Goal: Task Accomplishment & Management: Use online tool/utility

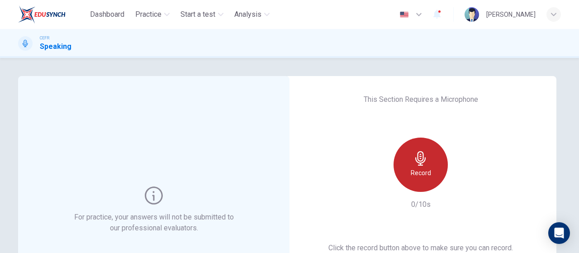
click at [423, 156] on icon "button" at bounding box center [420, 158] width 14 height 14
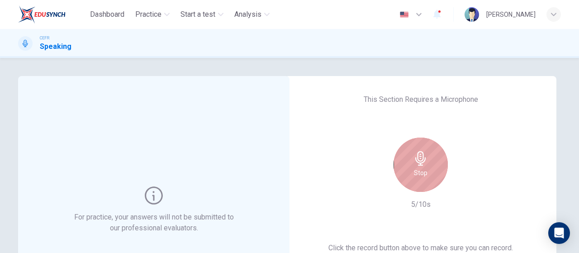
click at [418, 175] on h6 "Stop" at bounding box center [421, 172] width 14 height 11
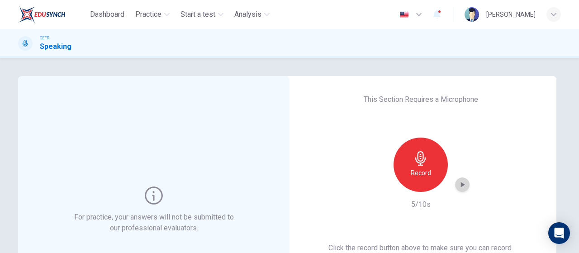
click at [458, 187] on icon "button" at bounding box center [462, 184] width 9 height 9
click at [465, 188] on div "button" at bounding box center [462, 184] width 14 height 14
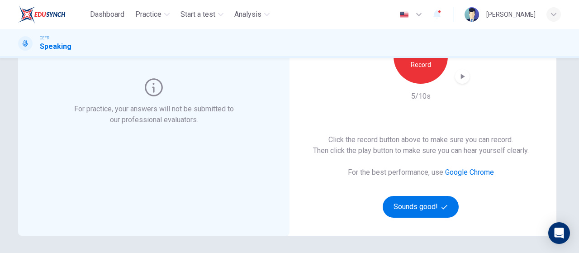
scroll to position [109, 0]
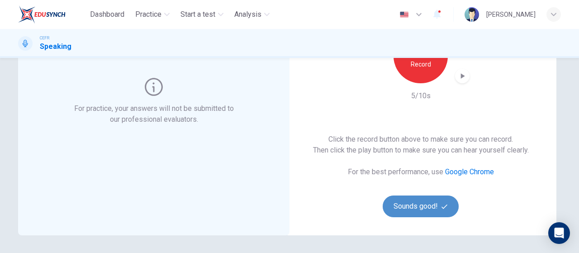
click at [436, 200] on button "Sounds good!" at bounding box center [421, 206] width 76 height 22
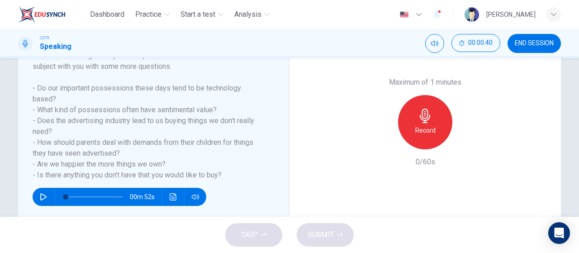
scroll to position [157, 0]
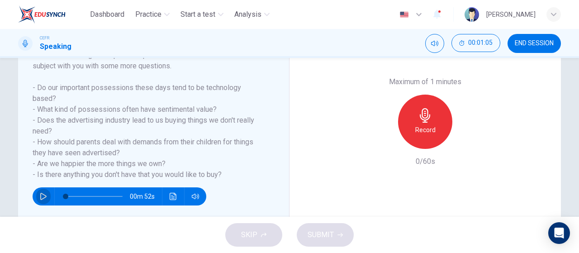
click at [40, 197] on icon "button" at bounding box center [43, 196] width 7 height 7
click at [310, 181] on div "Maximum of 1 minutes Record 0/60s" at bounding box center [425, 121] width 271 height 223
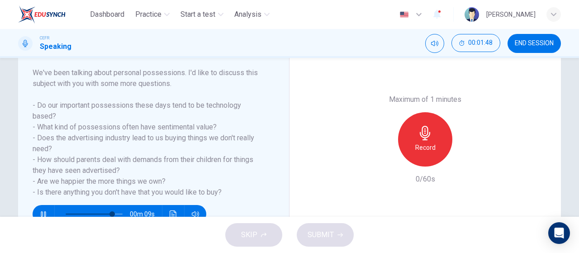
scroll to position [140, 0]
type input "0"
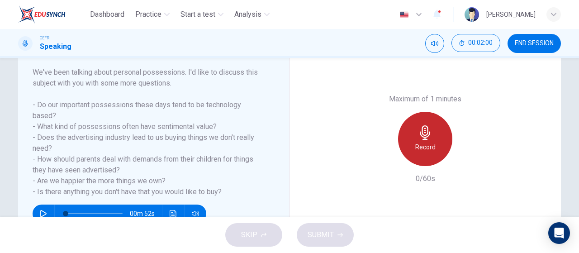
click at [431, 138] on div "Record" at bounding box center [425, 139] width 54 height 54
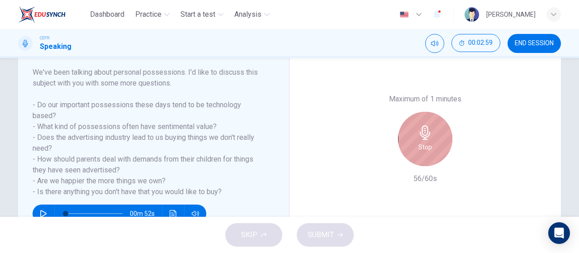
click at [431, 138] on div "Stop" at bounding box center [425, 139] width 54 height 54
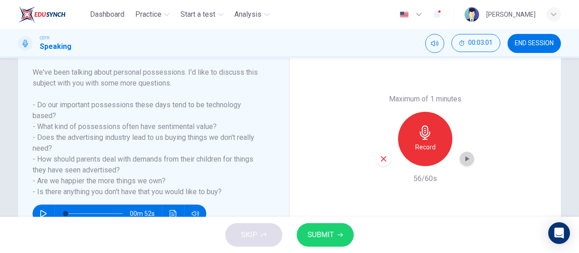
click at [467, 157] on icon "button" at bounding box center [466, 158] width 9 height 9
click at [342, 229] on button "SUBMIT" at bounding box center [325, 235] width 57 height 24
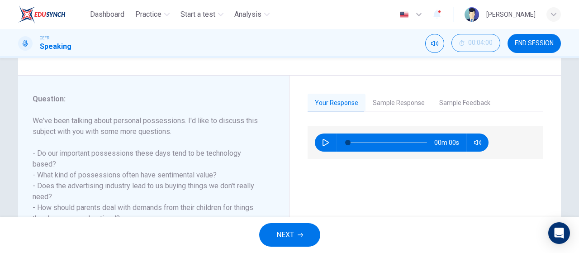
scroll to position [91, 0]
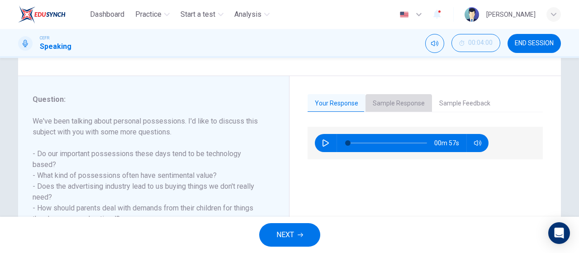
click at [393, 100] on button "Sample Response" at bounding box center [399, 103] width 67 height 19
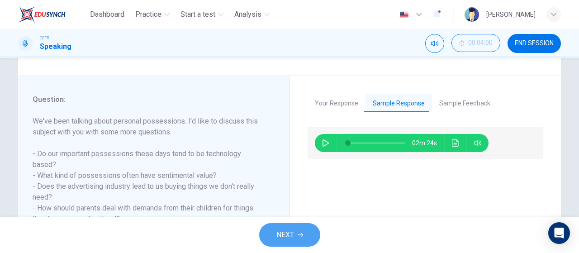
click at [297, 233] on button "NEXT" at bounding box center [289, 235] width 61 height 24
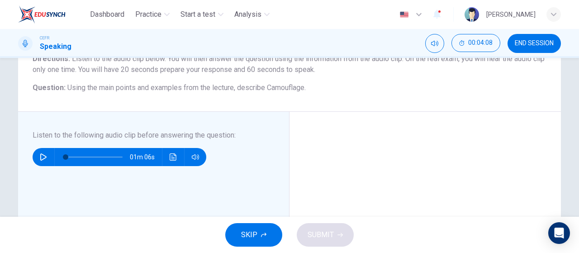
scroll to position [100, 0]
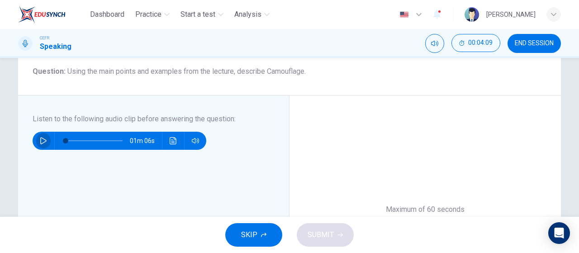
click at [42, 142] on icon "button" at bounding box center [43, 140] width 6 height 7
click at [403, 186] on div "Maximum of 60 seconds Record 0/60s" at bounding box center [425, 249] width 271 height 308
type input "0"
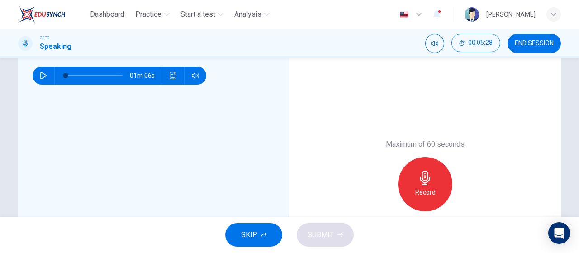
scroll to position [166, 0]
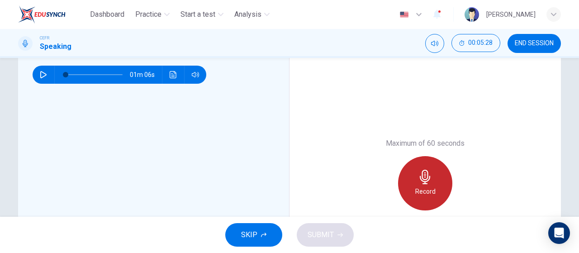
click at [422, 188] on h6 "Record" at bounding box center [425, 191] width 20 height 11
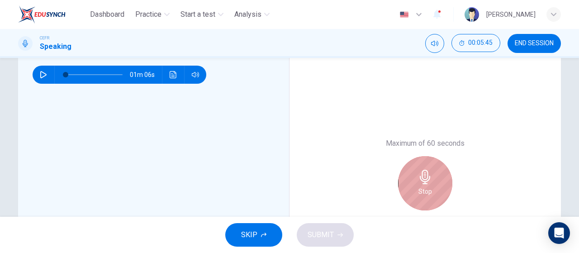
click at [418, 179] on icon "button" at bounding box center [425, 177] width 14 height 14
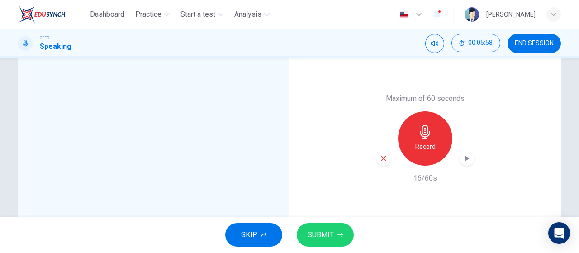
scroll to position [212, 0]
click at [320, 233] on span "SUBMIT" at bounding box center [321, 234] width 26 height 13
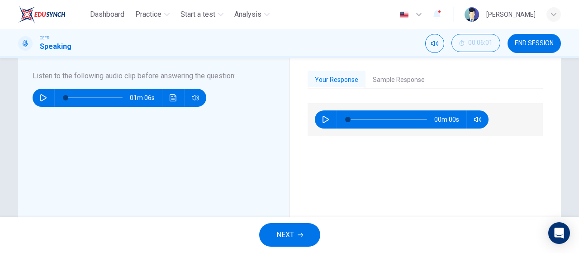
scroll to position [143, 0]
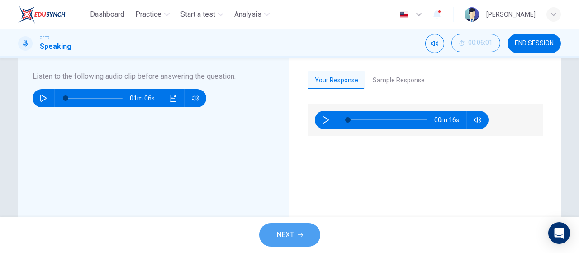
click at [283, 236] on span "NEXT" at bounding box center [285, 234] width 18 height 13
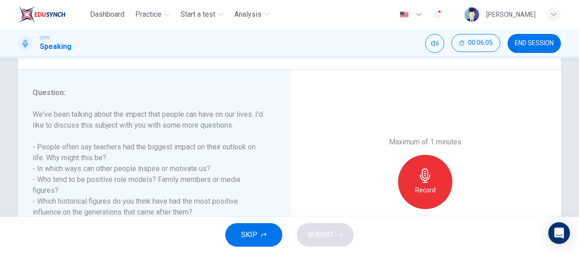
scroll to position [162, 0]
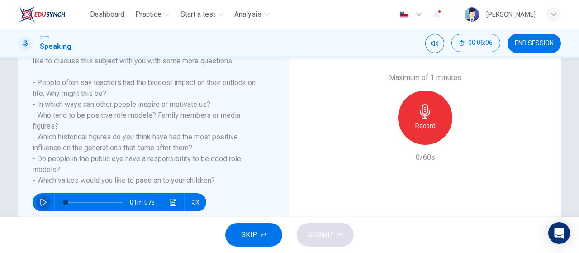
click at [40, 199] on icon "button" at bounding box center [43, 202] width 7 height 7
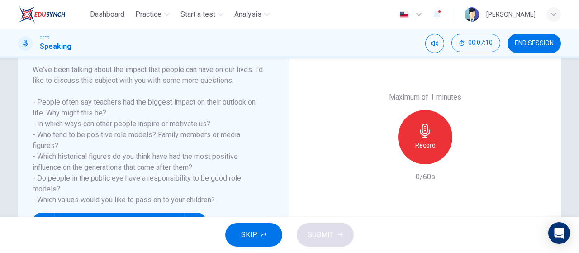
scroll to position [140, 0]
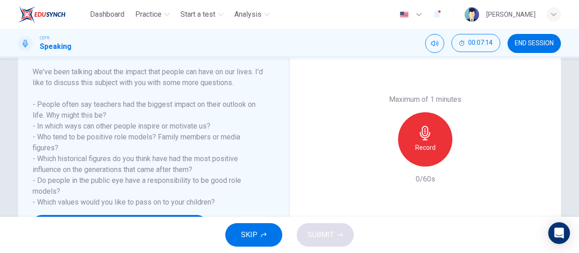
type input "0"
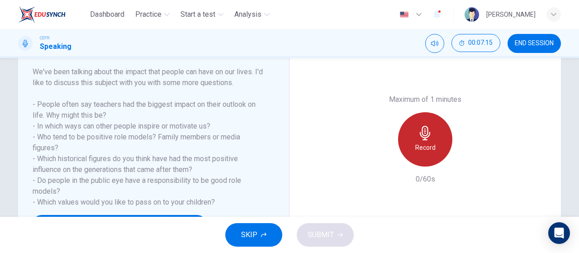
click at [435, 143] on div "Record" at bounding box center [425, 139] width 54 height 54
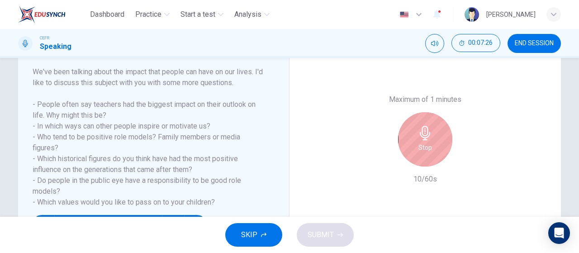
drag, startPoint x: 435, startPoint y: 143, endPoint x: 422, endPoint y: 144, distance: 12.8
click at [422, 144] on div "Stop" at bounding box center [425, 139] width 54 height 54
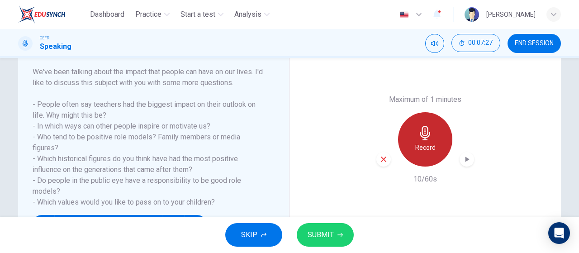
click at [422, 144] on h6 "Record" at bounding box center [425, 147] width 20 height 11
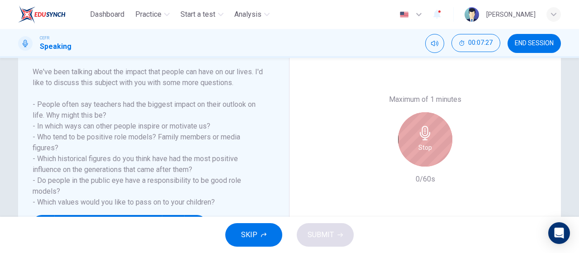
click at [422, 144] on h6 "Stop" at bounding box center [425, 147] width 14 height 11
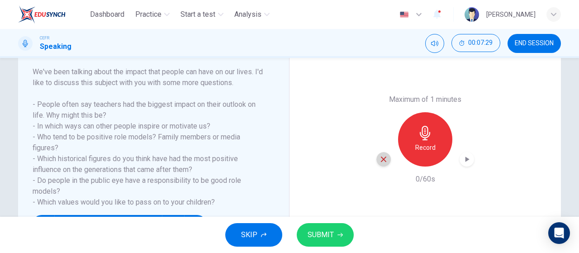
click at [382, 158] on icon "button" at bounding box center [383, 159] width 5 height 5
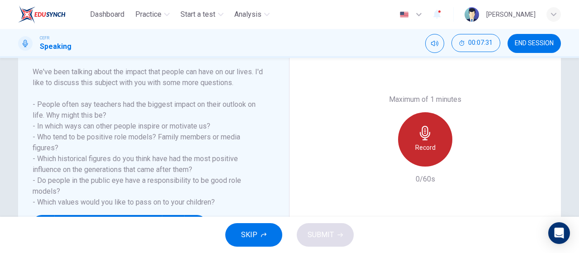
click at [421, 146] on h6 "Record" at bounding box center [425, 147] width 20 height 11
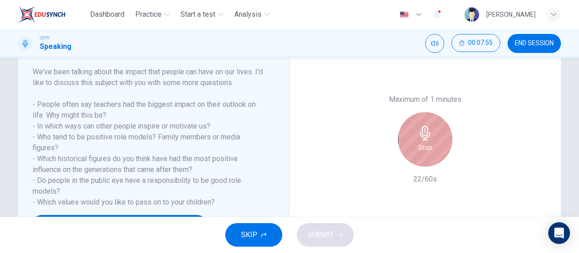
click at [421, 146] on h6 "Stop" at bounding box center [425, 147] width 14 height 11
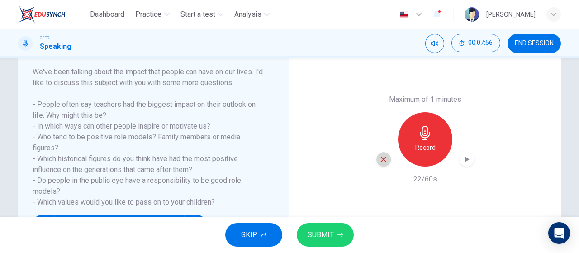
click at [385, 157] on icon "button" at bounding box center [384, 159] width 8 height 8
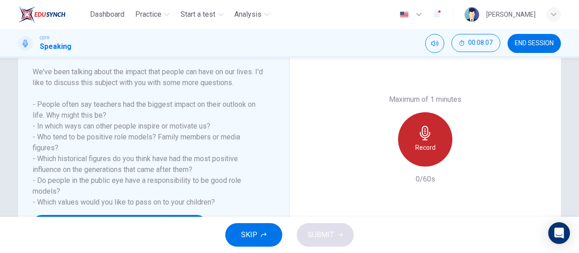
click at [427, 142] on h6 "Record" at bounding box center [425, 147] width 20 height 11
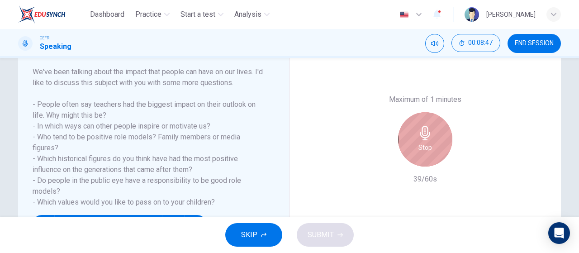
click at [427, 142] on h6 "Stop" at bounding box center [425, 147] width 14 height 11
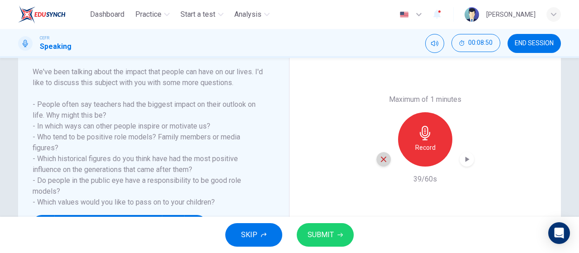
click at [381, 161] on icon "button" at bounding box center [384, 159] width 8 height 8
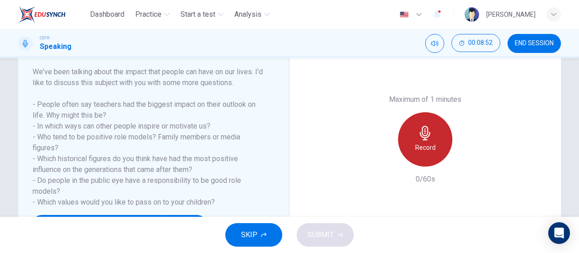
click at [420, 145] on h6 "Record" at bounding box center [425, 147] width 20 height 11
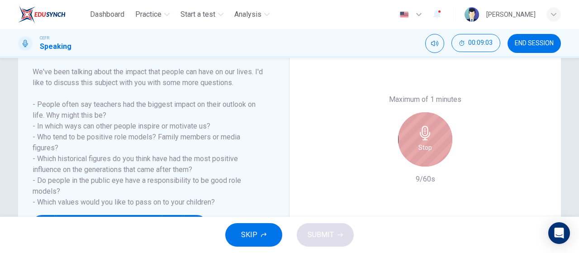
click at [420, 145] on h6 "Stop" at bounding box center [425, 147] width 14 height 11
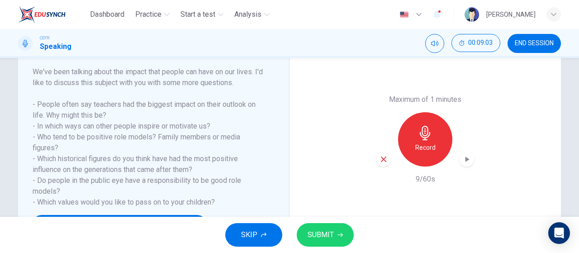
click at [377, 161] on div "button" at bounding box center [383, 159] width 14 height 14
click at [427, 133] on icon "button" at bounding box center [425, 133] width 10 height 14
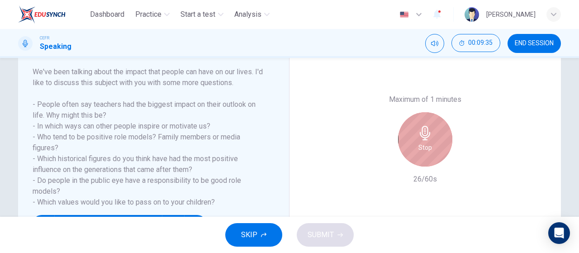
click at [427, 133] on icon "button" at bounding box center [425, 133] width 10 height 14
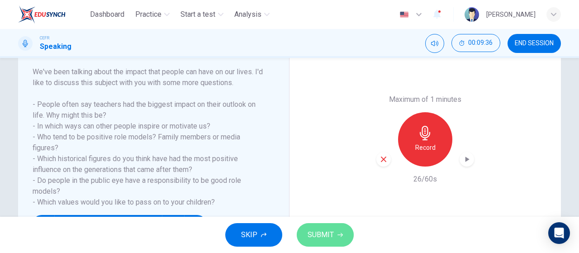
click at [333, 238] on span "SUBMIT" at bounding box center [321, 234] width 26 height 13
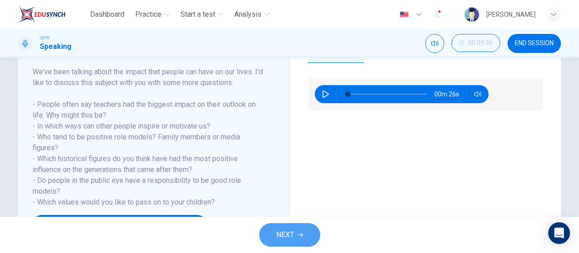
click at [288, 229] on span "NEXT" at bounding box center [285, 234] width 18 height 13
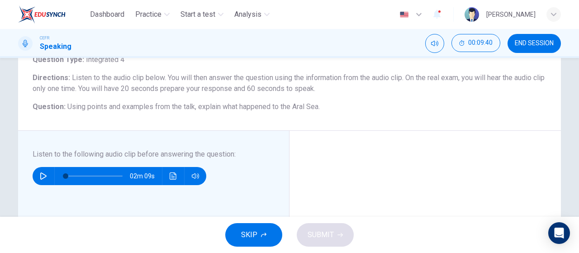
scroll to position [66, 0]
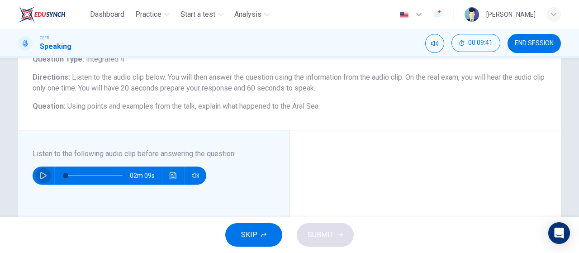
click at [42, 176] on icon "button" at bounding box center [43, 175] width 6 height 7
type input "0"
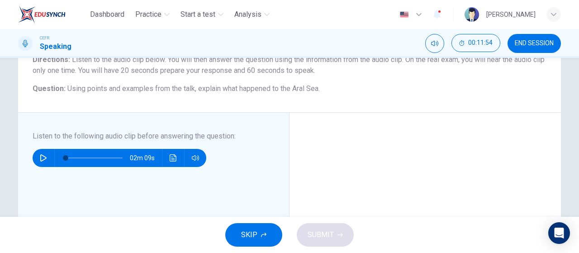
scroll to position [224, 0]
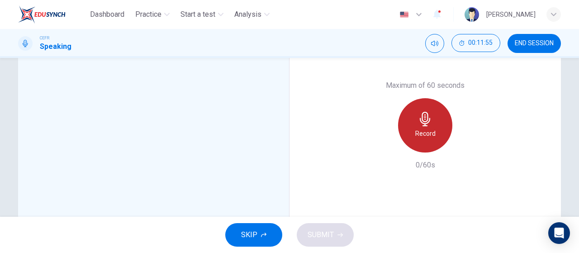
click at [445, 127] on div "Record" at bounding box center [425, 125] width 54 height 54
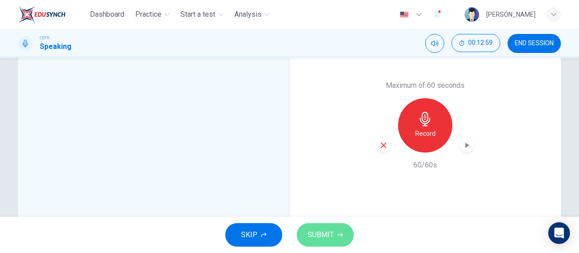
click at [336, 234] on button "SUBMIT" at bounding box center [325, 235] width 57 height 24
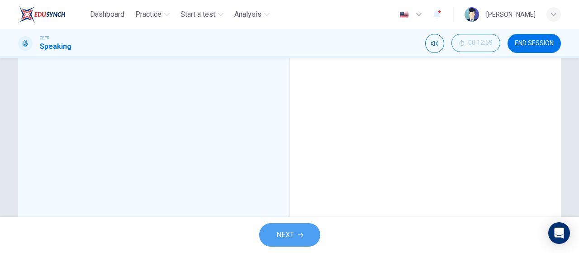
click at [297, 232] on button "NEXT" at bounding box center [289, 235] width 61 height 24
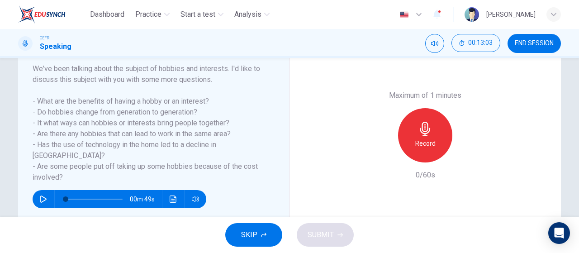
scroll to position [154, 0]
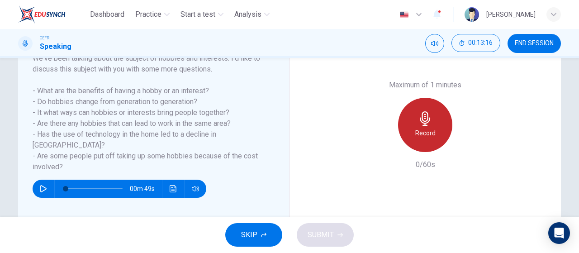
click at [426, 116] on icon "button" at bounding box center [425, 118] width 14 height 14
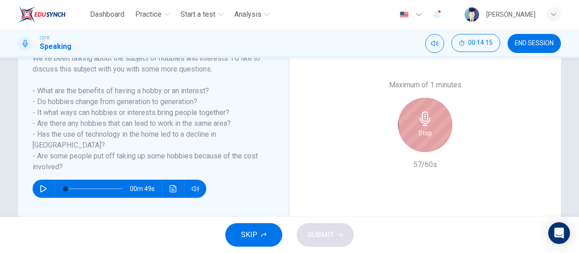
click at [426, 116] on icon "button" at bounding box center [425, 118] width 14 height 14
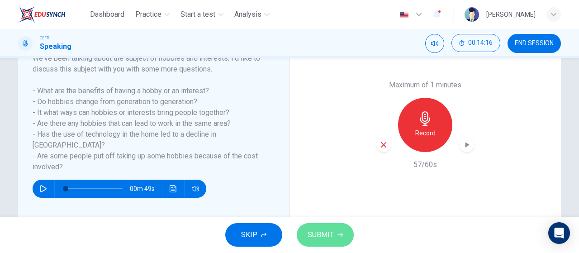
click at [326, 234] on span "SUBMIT" at bounding box center [321, 234] width 26 height 13
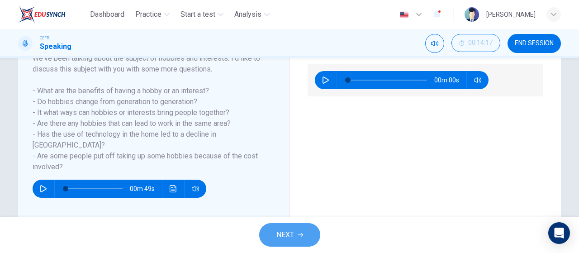
click at [305, 226] on button "NEXT" at bounding box center [289, 235] width 61 height 24
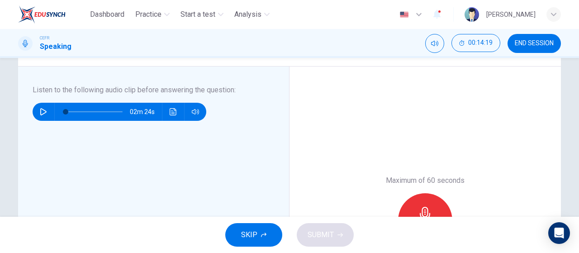
scroll to position [76, 0]
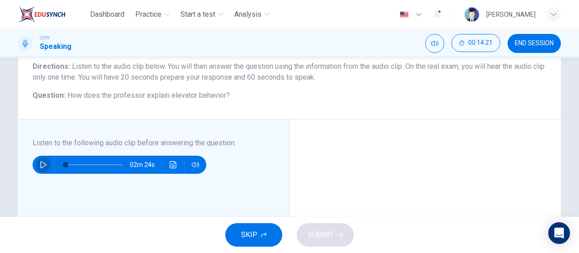
click at [36, 163] on button "button" at bounding box center [43, 165] width 14 height 18
click at [271, 232] on button "SKIP" at bounding box center [253, 235] width 57 height 24
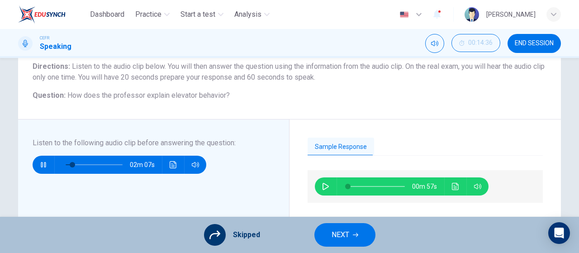
type input "12"
click at [344, 238] on span "NEXT" at bounding box center [341, 234] width 18 height 13
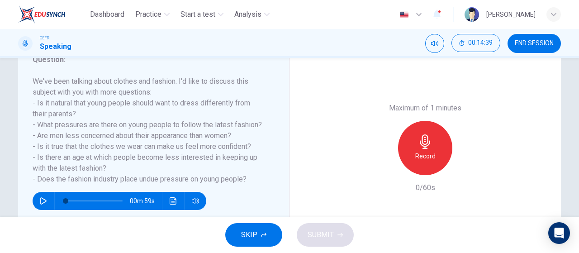
scroll to position [130, 0]
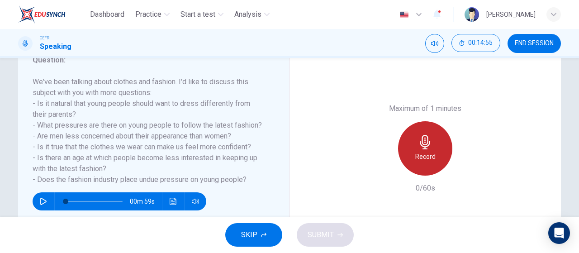
click at [423, 155] on h6 "Record" at bounding box center [425, 156] width 20 height 11
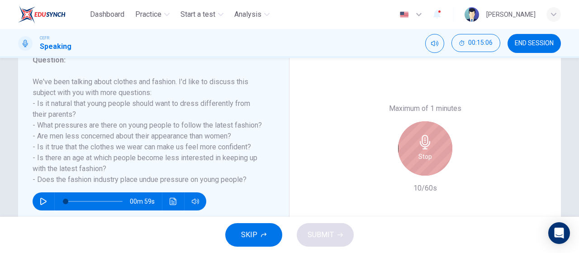
click at [423, 155] on h6 "Stop" at bounding box center [425, 156] width 14 height 11
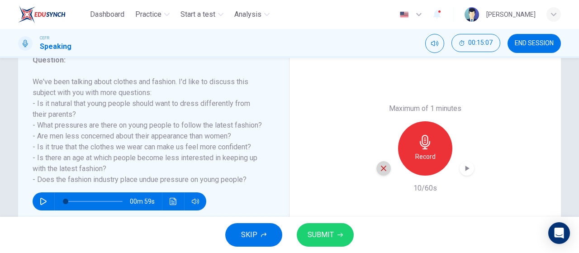
click at [386, 169] on div "button" at bounding box center [383, 168] width 14 height 14
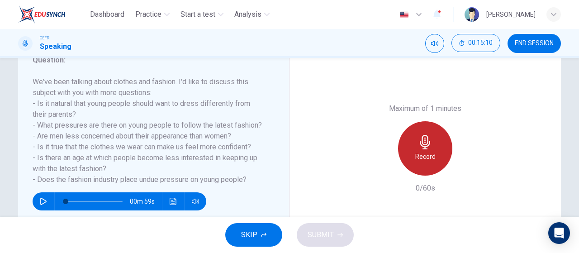
click at [430, 150] on div "Record" at bounding box center [425, 148] width 54 height 54
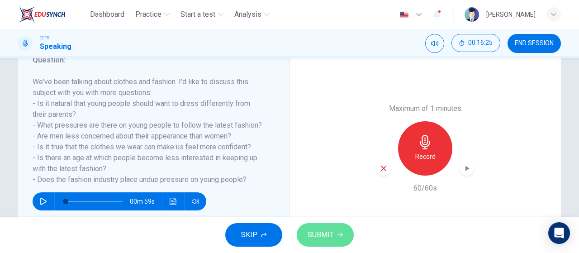
click at [312, 228] on button "SUBMIT" at bounding box center [325, 235] width 57 height 24
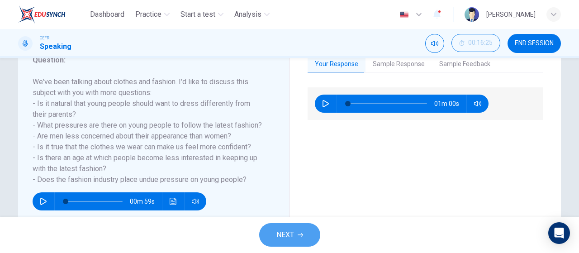
click at [293, 228] on button "NEXT" at bounding box center [289, 235] width 61 height 24
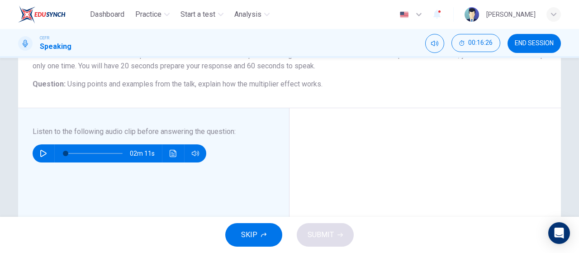
scroll to position [99, 0]
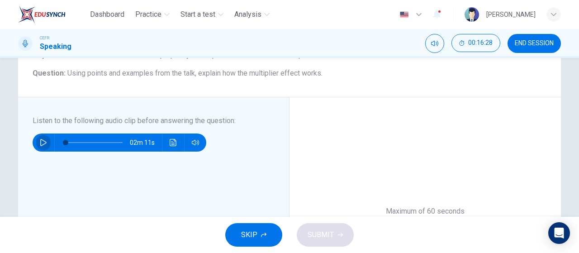
click at [44, 141] on icon "button" at bounding box center [43, 142] width 7 height 7
click at [241, 238] on button "SKIP" at bounding box center [253, 235] width 57 height 24
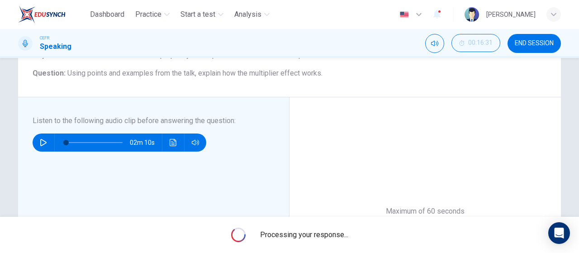
type input "1"
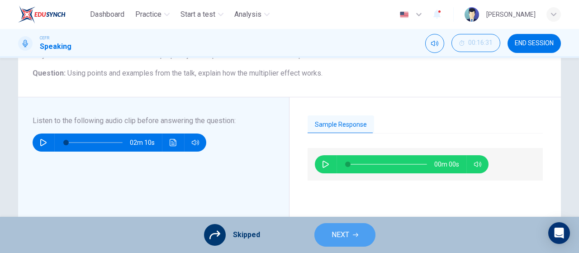
click at [348, 230] on span "NEXT" at bounding box center [341, 234] width 18 height 13
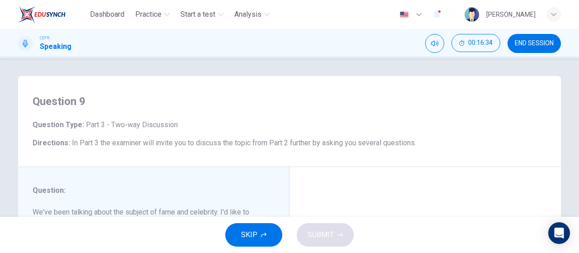
scroll to position [147, 0]
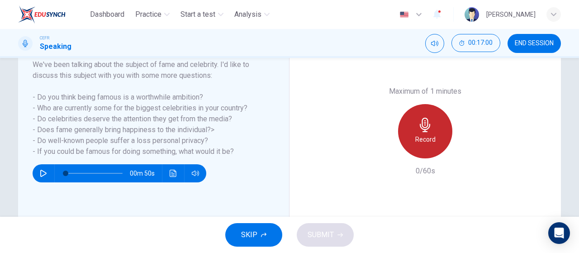
click at [411, 133] on div "Record" at bounding box center [425, 131] width 54 height 54
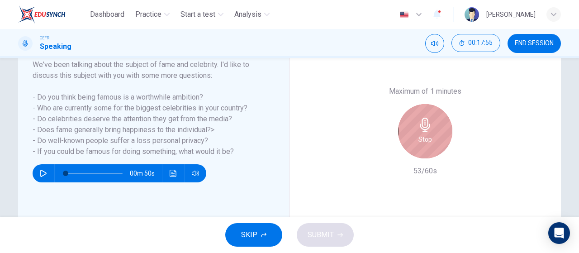
click at [411, 133] on div "Stop" at bounding box center [425, 131] width 54 height 54
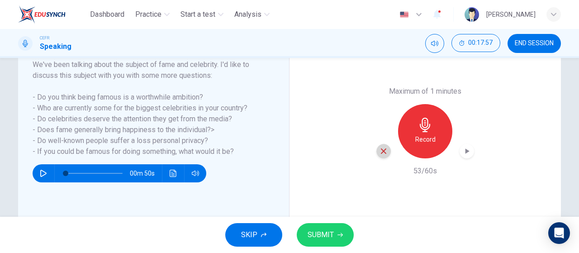
click at [382, 152] on icon "button" at bounding box center [383, 150] width 5 height 5
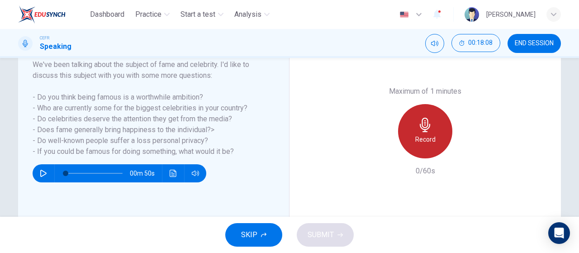
click at [416, 139] on h6 "Record" at bounding box center [425, 139] width 20 height 11
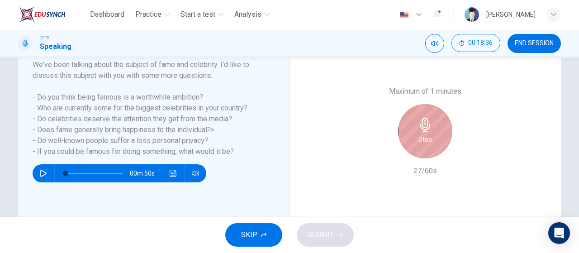
click at [416, 139] on div "Stop" at bounding box center [425, 131] width 54 height 54
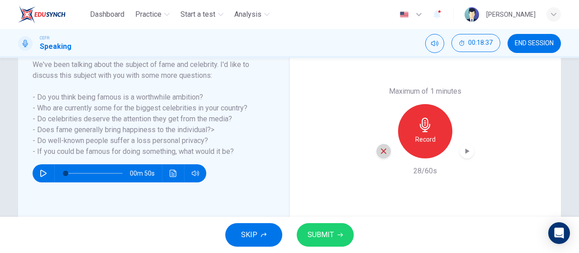
click at [380, 152] on icon "button" at bounding box center [384, 151] width 8 height 8
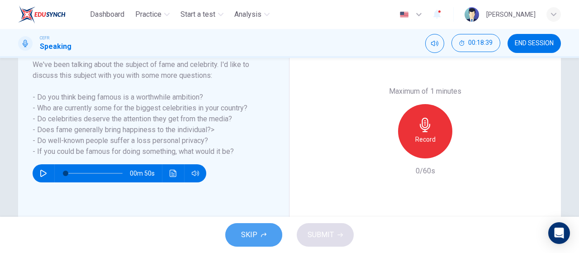
click at [247, 234] on span "SKIP" at bounding box center [249, 234] width 16 height 13
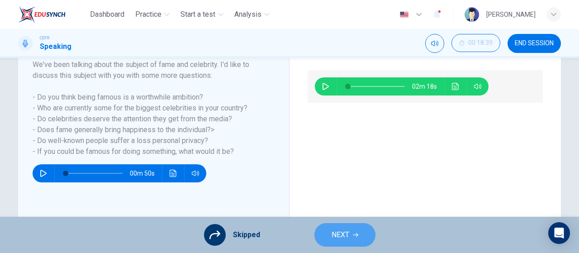
click at [333, 229] on span "NEXT" at bounding box center [341, 234] width 18 height 13
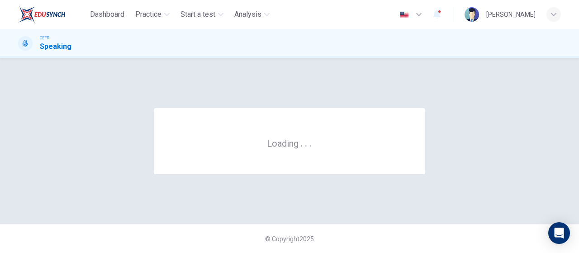
click at [333, 229] on div "© Copyright 2025" at bounding box center [289, 238] width 579 height 29
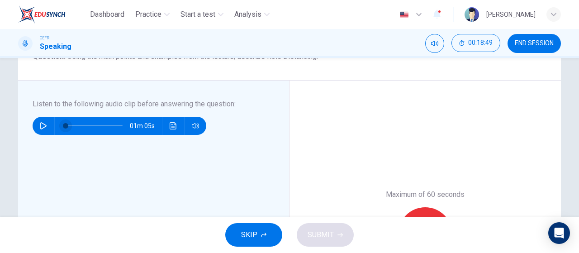
scroll to position [114, 0]
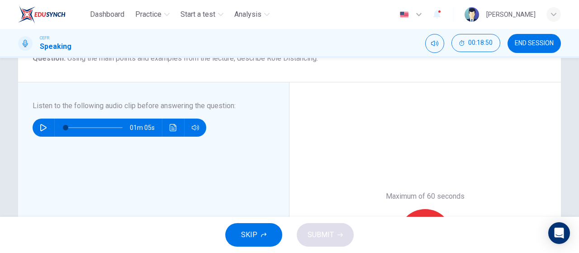
click at [36, 125] on button "button" at bounding box center [43, 128] width 14 height 18
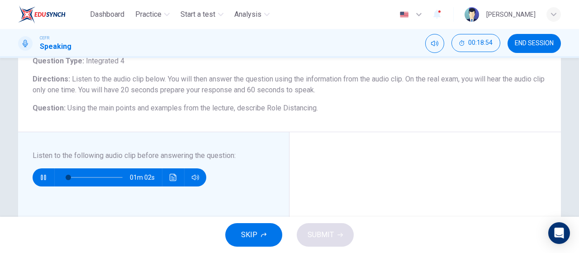
scroll to position [79, 0]
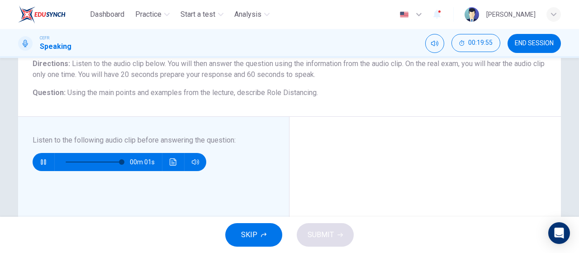
type input "0"
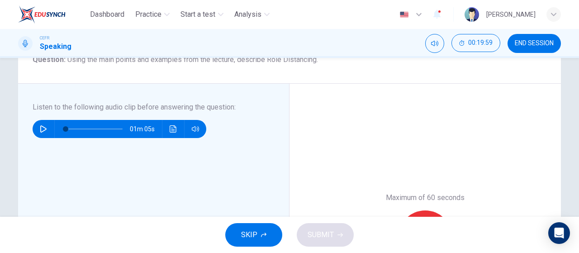
scroll to position [113, 0]
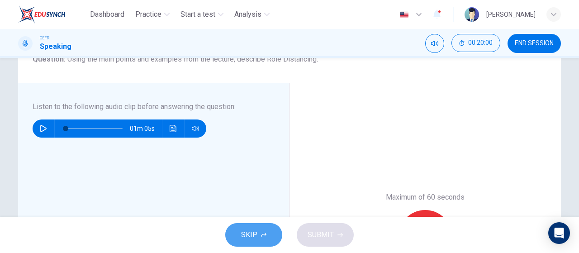
click at [242, 236] on span "SKIP" at bounding box center [249, 234] width 16 height 13
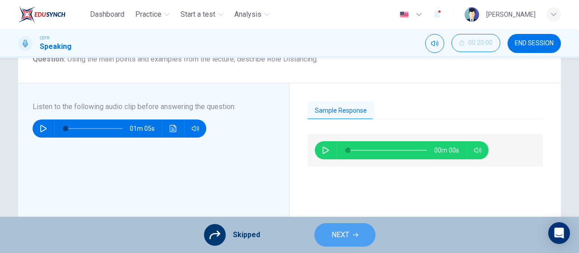
click at [335, 234] on span "NEXT" at bounding box center [341, 234] width 18 height 13
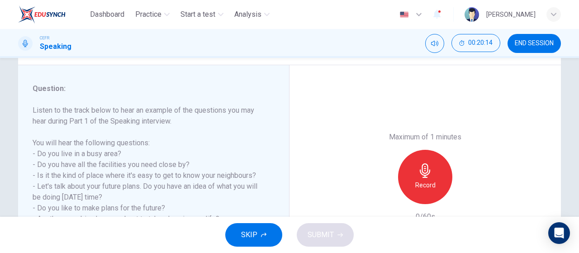
scroll to position [118, 0]
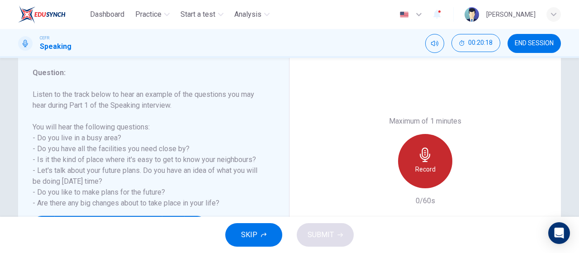
click at [424, 176] on div "Record" at bounding box center [425, 161] width 54 height 54
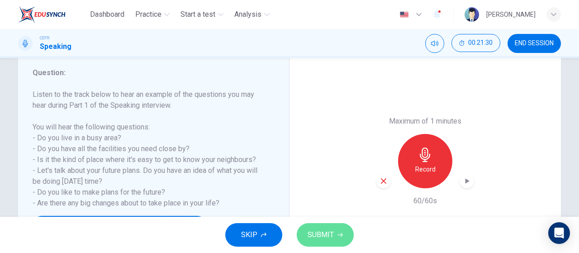
click at [328, 243] on button "SUBMIT" at bounding box center [325, 235] width 57 height 24
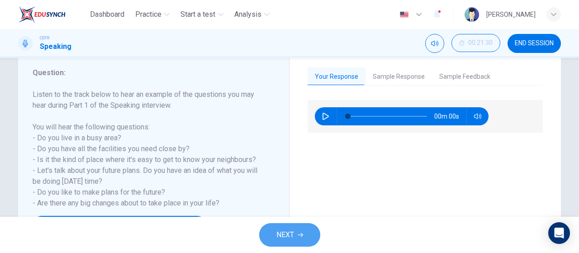
click at [277, 231] on span "NEXT" at bounding box center [285, 234] width 18 height 13
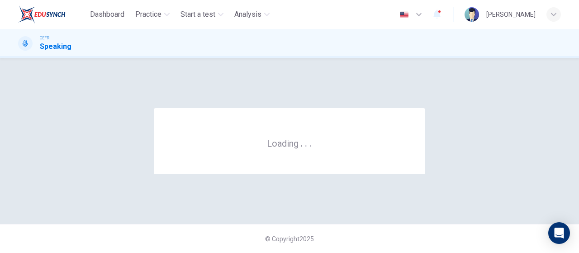
scroll to position [0, 0]
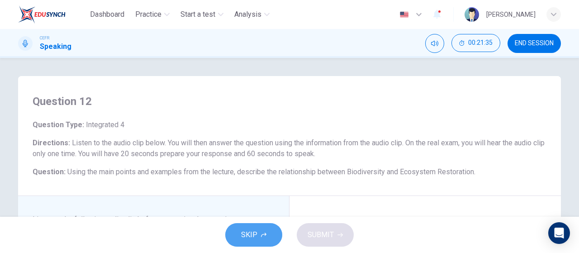
click at [277, 231] on button "SKIP" at bounding box center [253, 235] width 57 height 24
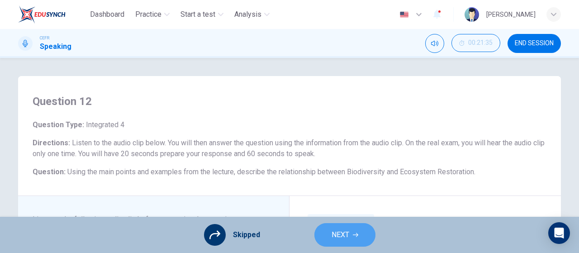
click at [332, 244] on button "NEXT" at bounding box center [344, 235] width 61 height 24
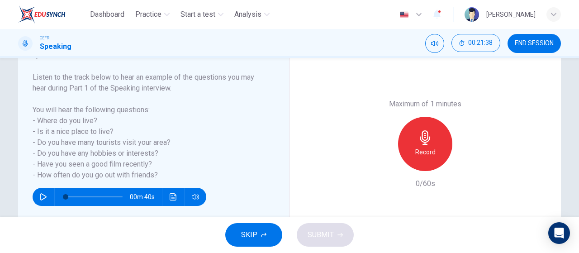
scroll to position [134, 0]
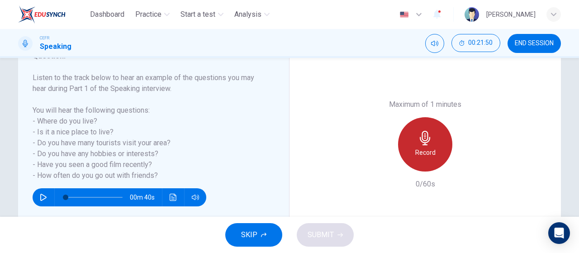
click at [410, 159] on div "Record" at bounding box center [425, 144] width 54 height 54
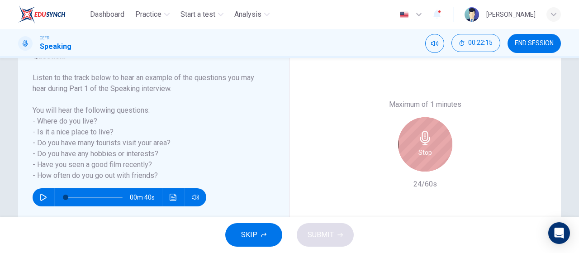
click at [410, 159] on div "Stop" at bounding box center [425, 144] width 54 height 54
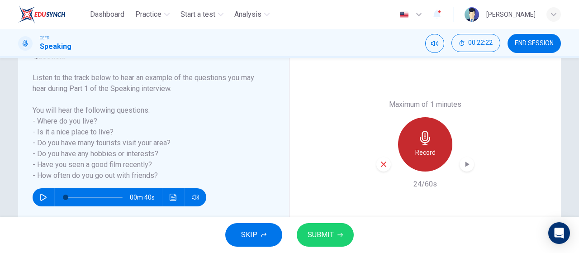
click at [410, 159] on div "Record" at bounding box center [425, 144] width 54 height 54
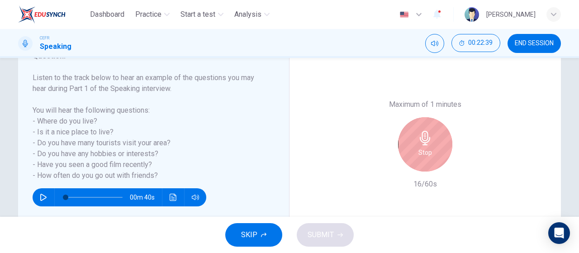
click at [410, 159] on div "Stop" at bounding box center [425, 144] width 54 height 54
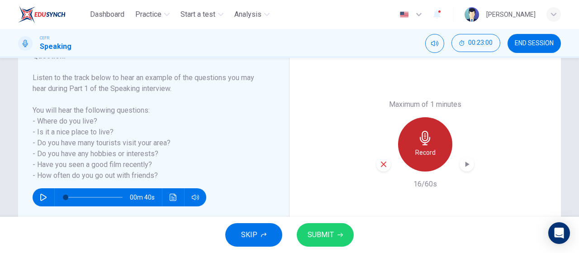
click at [430, 153] on h6 "Record" at bounding box center [425, 152] width 20 height 11
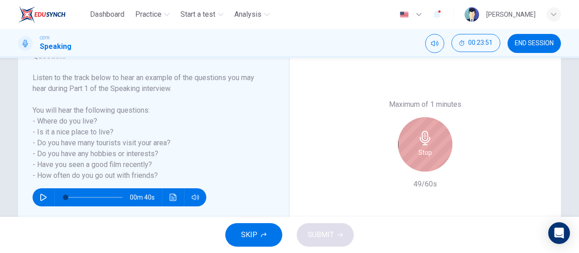
click at [430, 153] on div "Stop" at bounding box center [425, 144] width 54 height 54
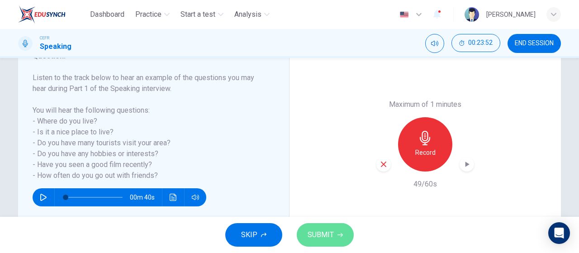
click at [333, 235] on button "SUBMIT" at bounding box center [325, 235] width 57 height 24
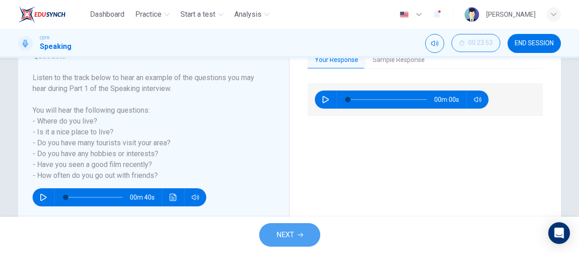
click at [304, 233] on button "NEXT" at bounding box center [289, 235] width 61 height 24
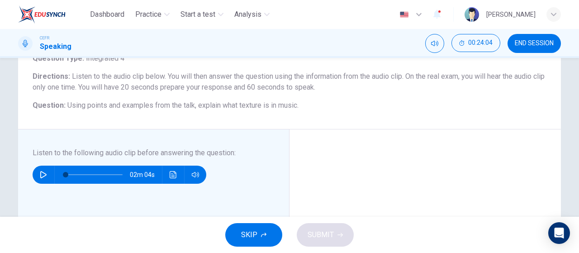
scroll to position [65, 0]
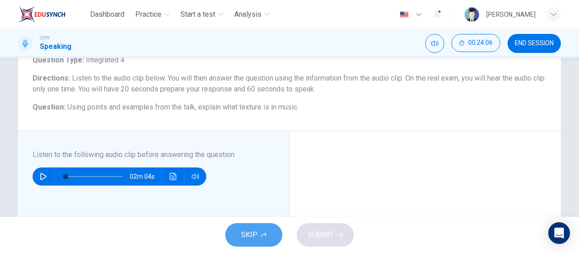
click at [261, 234] on icon "button" at bounding box center [263, 234] width 5 height 5
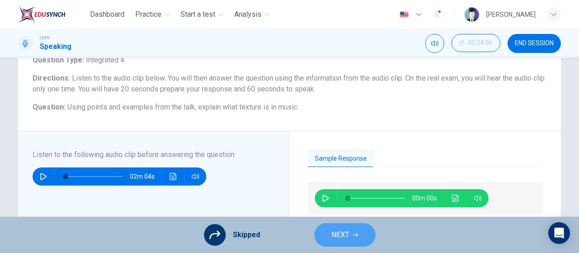
click at [332, 232] on span "NEXT" at bounding box center [341, 234] width 18 height 13
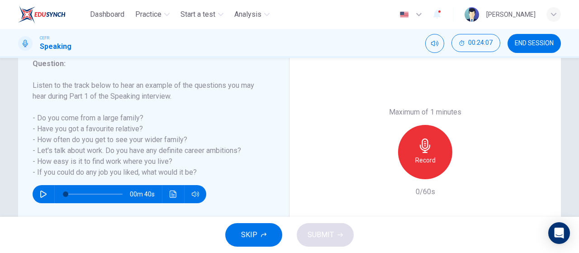
scroll to position [127, 0]
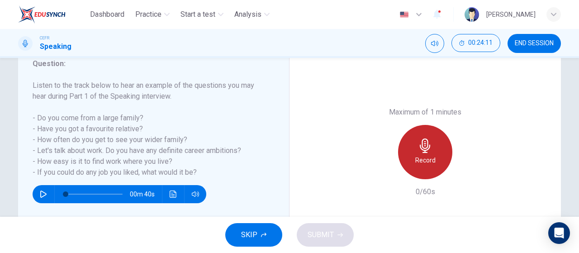
click at [420, 158] on h6 "Record" at bounding box center [425, 160] width 20 height 11
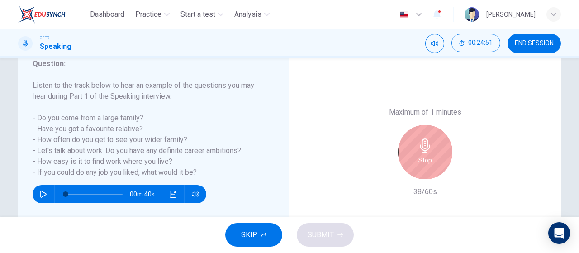
click at [420, 158] on h6 "Stop" at bounding box center [425, 160] width 14 height 11
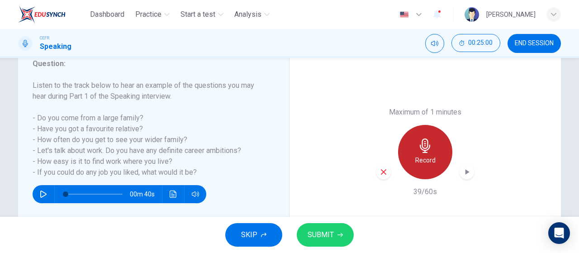
click at [420, 158] on h6 "Record" at bounding box center [425, 160] width 20 height 11
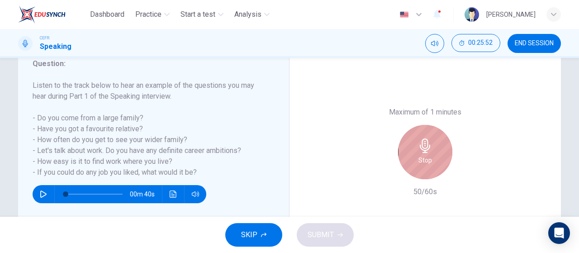
click at [420, 152] on icon "button" at bounding box center [425, 145] width 14 height 14
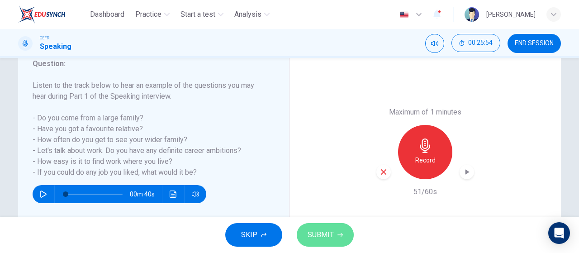
click at [333, 236] on span "SUBMIT" at bounding box center [321, 234] width 26 height 13
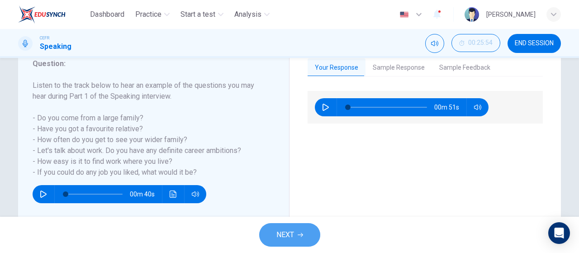
click at [293, 235] on span "NEXT" at bounding box center [285, 234] width 18 height 13
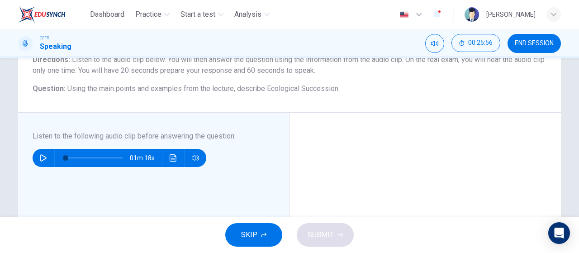
scroll to position [85, 0]
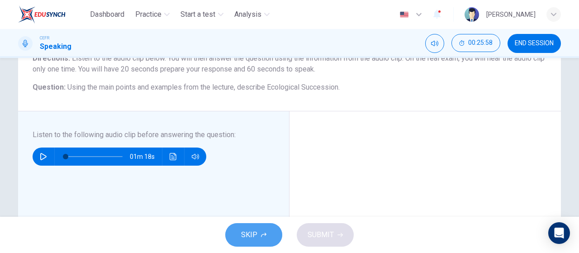
click at [233, 240] on button "SKIP" at bounding box center [253, 235] width 57 height 24
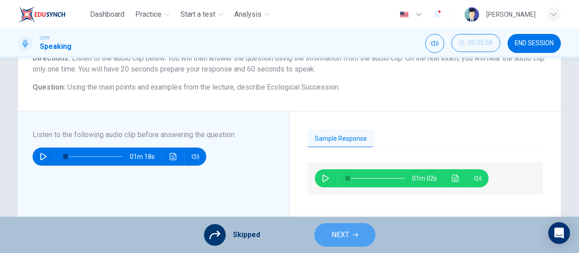
click at [355, 234] on icon "button" at bounding box center [355, 234] width 5 height 5
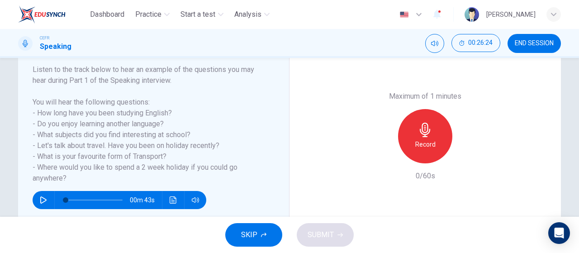
scroll to position [159, 0]
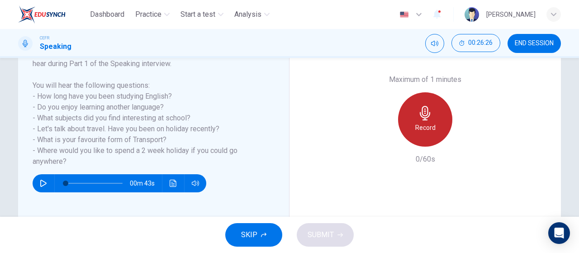
click at [427, 119] on icon "button" at bounding box center [425, 113] width 14 height 14
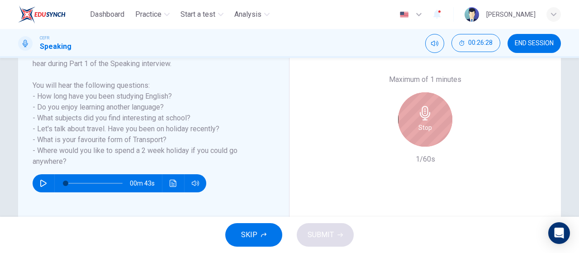
click at [427, 119] on icon "button" at bounding box center [425, 113] width 14 height 14
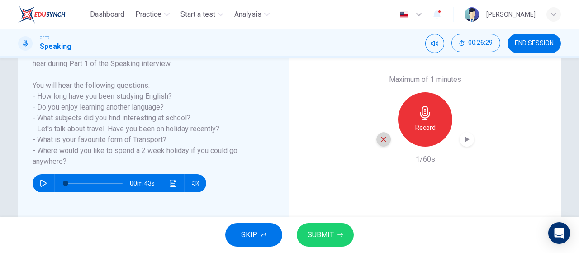
click at [376, 141] on div "button" at bounding box center [383, 139] width 14 height 14
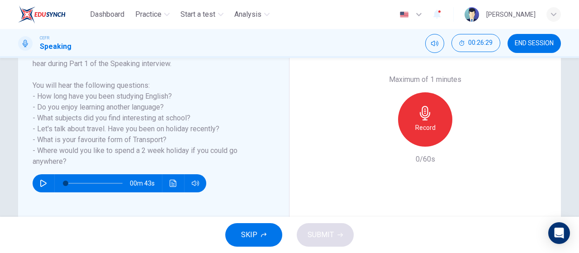
click at [432, 126] on h6 "Record" at bounding box center [425, 127] width 20 height 11
click at [328, 233] on span "SUBMIT" at bounding box center [321, 234] width 26 height 13
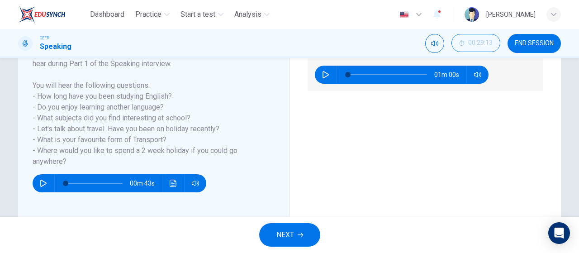
click at [302, 228] on button "NEXT" at bounding box center [289, 235] width 61 height 24
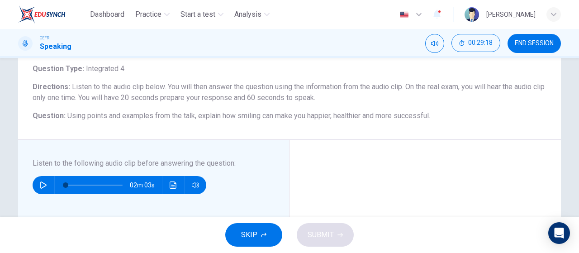
scroll to position [56, 0]
click at [40, 186] on icon "button" at bounding box center [43, 184] width 7 height 7
click at [41, 186] on icon "button" at bounding box center [43, 184] width 7 height 7
type input "66"
click at [533, 38] on button "END SESSION" at bounding box center [534, 43] width 53 height 19
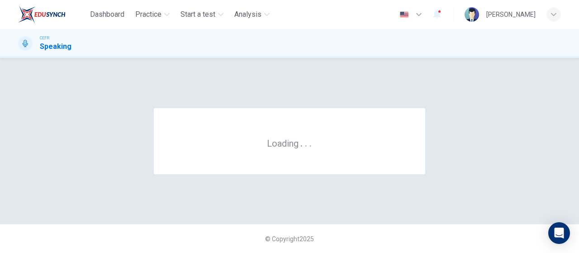
scroll to position [0, 0]
